Goal: Task Accomplishment & Management: Manage account settings

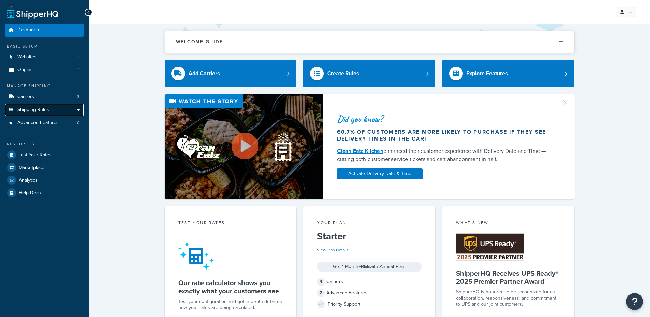
click at [81, 111] on link "Shipping Rules" at bounding box center [44, 109] width 79 height 13
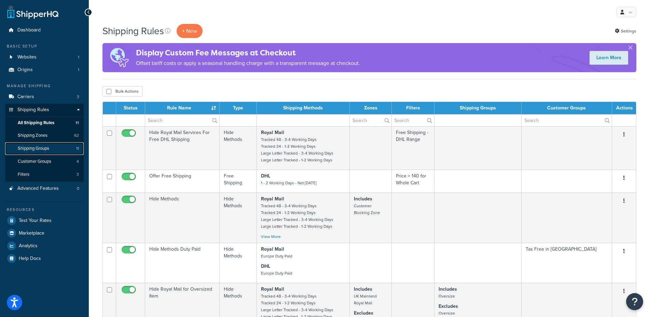
click at [30, 150] on span "Shipping Groups" at bounding box center [33, 148] width 31 height 6
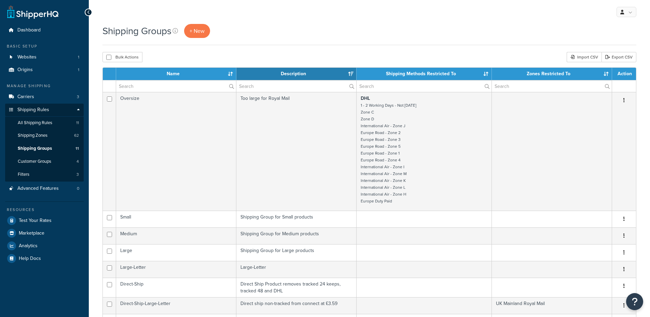
select select "15"
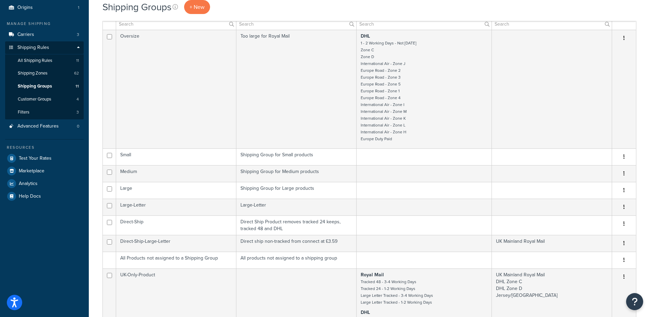
scroll to position [139, 0]
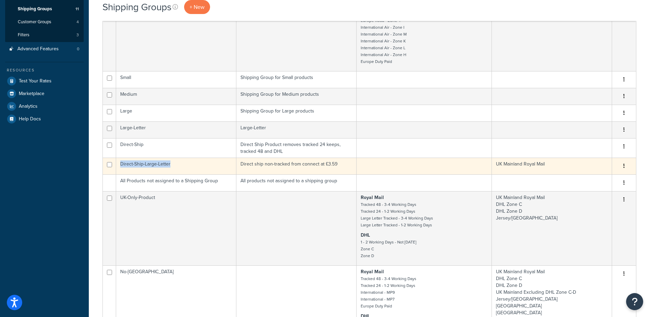
drag, startPoint x: 167, startPoint y: 164, endPoint x: 121, endPoint y: 168, distance: 46.3
click at [121, 168] on td "Direct-Ship-Large-Letter" at bounding box center [176, 165] width 120 height 17
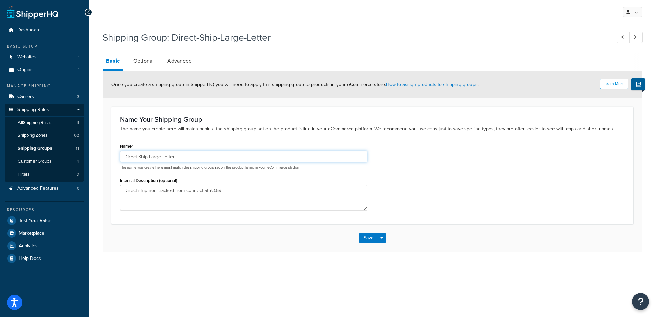
drag, startPoint x: 180, startPoint y: 156, endPoint x: 100, endPoint y: 151, distance: 80.1
click at [120, 151] on input "Direct-Ship-Large-Letter" at bounding box center [243, 157] width 247 height 12
